Goal: Find specific page/section: Find specific page/section

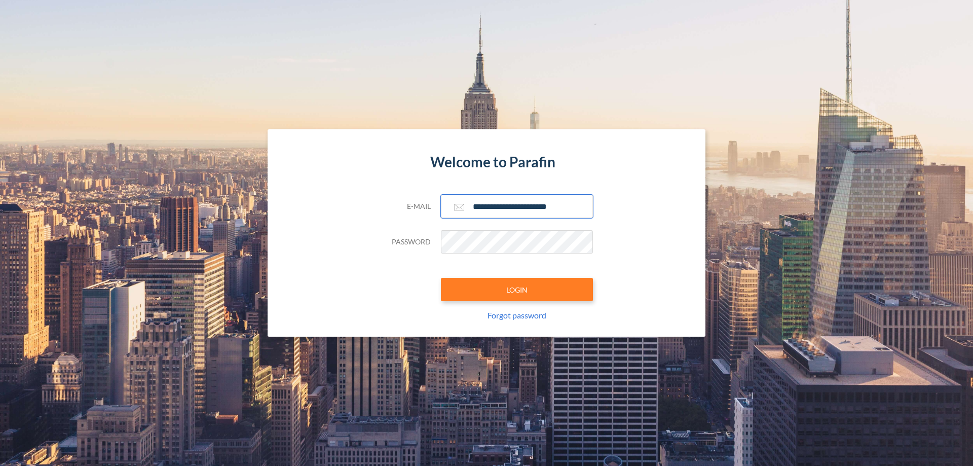
type input "**********"
click at [517, 289] on button "LOGIN" at bounding box center [517, 289] width 152 height 23
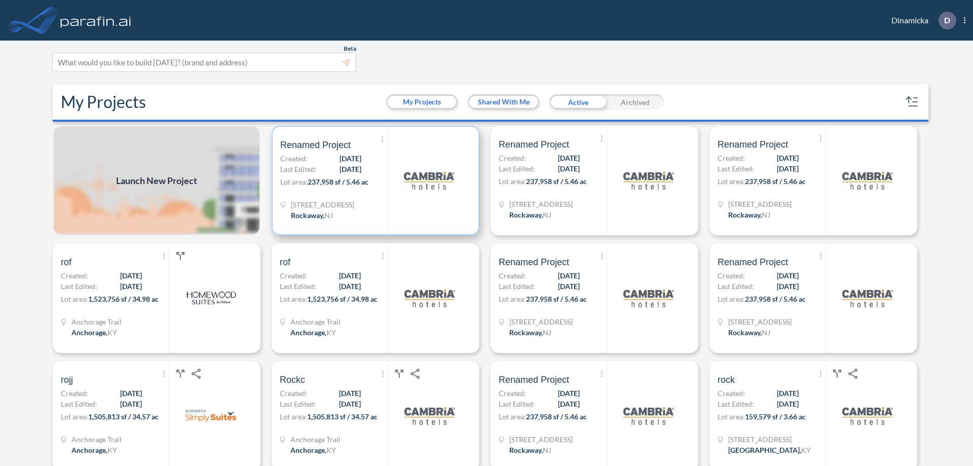
scroll to position [3, 0]
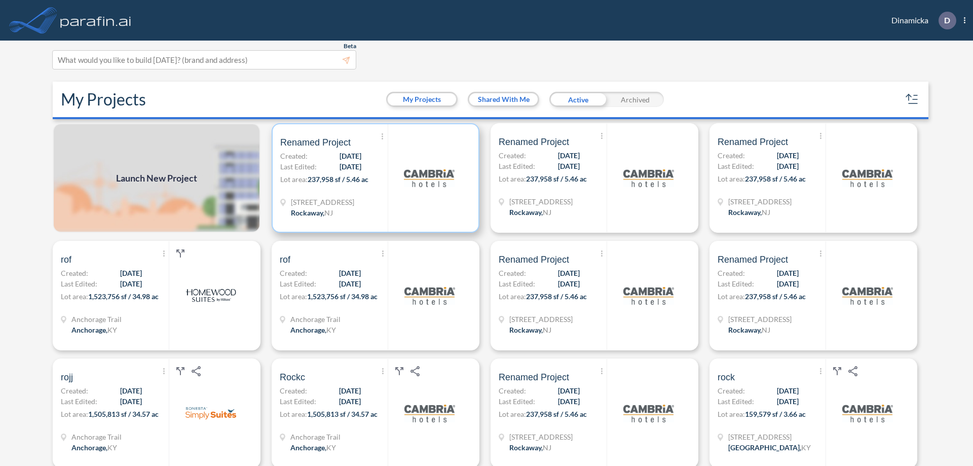
click at [374, 178] on p "Lot area: 237,958 sf / 5.46 ac" at bounding box center [333, 181] width 107 height 15
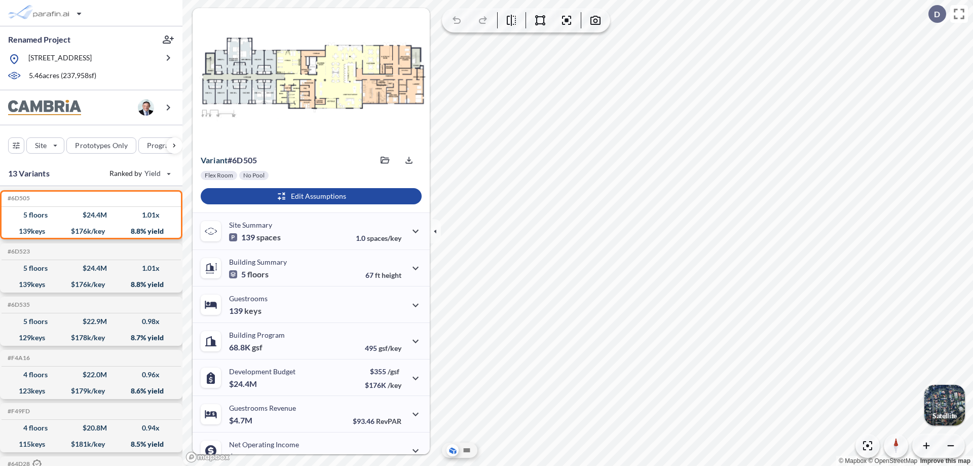
scroll to position [51, 0]
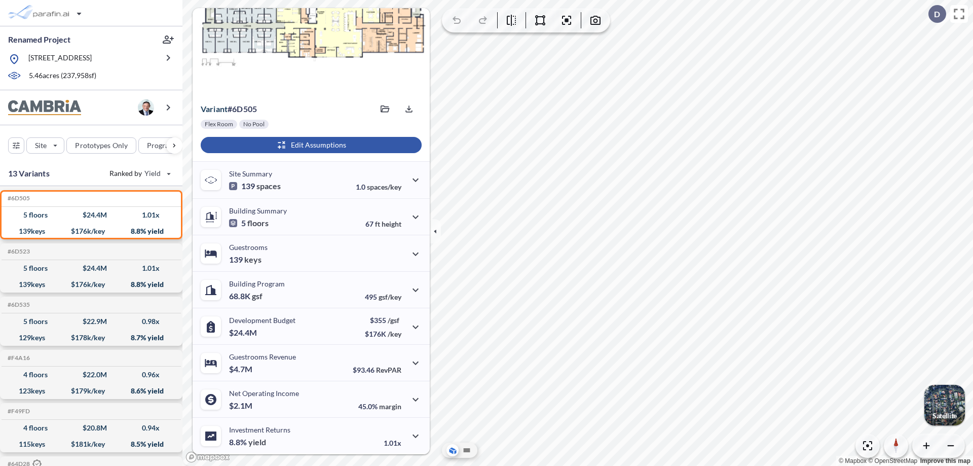
click at [310, 145] on div "button" at bounding box center [311, 145] width 221 height 16
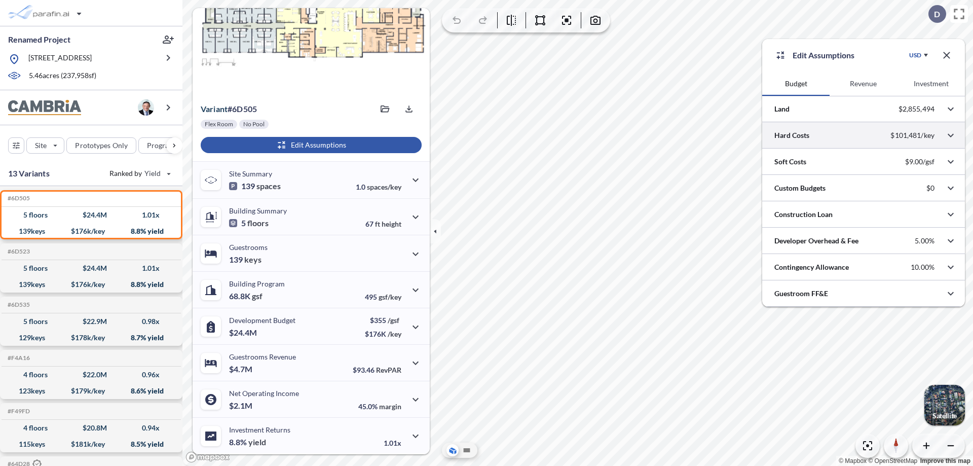
click at [864, 135] on div at bounding box center [863, 135] width 203 height 26
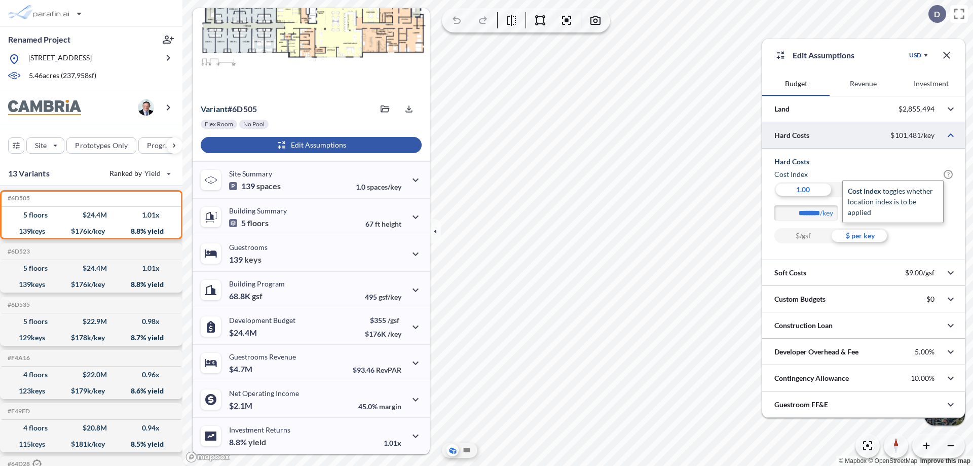
click at [949, 174] on span "?" at bounding box center [948, 174] width 9 height 9
